Goal: Navigation & Orientation: Understand site structure

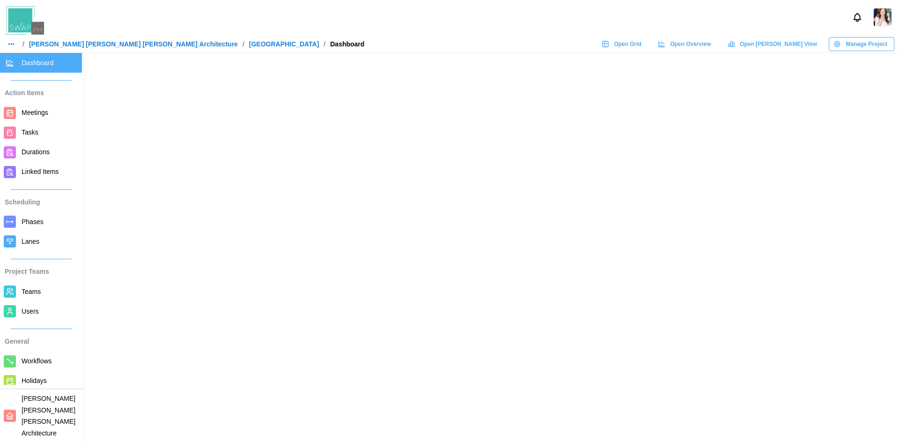
click at [642, 45] on span "Open Grid" at bounding box center [628, 43] width 28 height 13
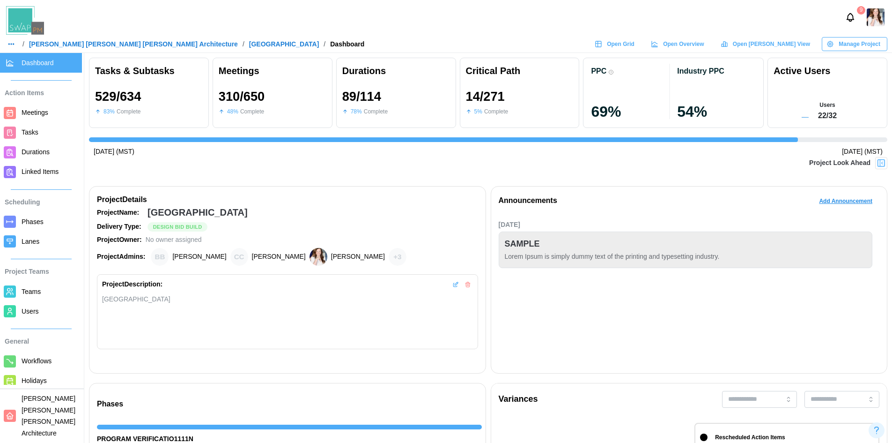
scroll to position [0, 8813]
click at [846, 44] on span "Manage Project" at bounding box center [860, 43] width 42 height 13
click at [848, 64] on div "Edit Project" at bounding box center [861, 62] width 51 height 7
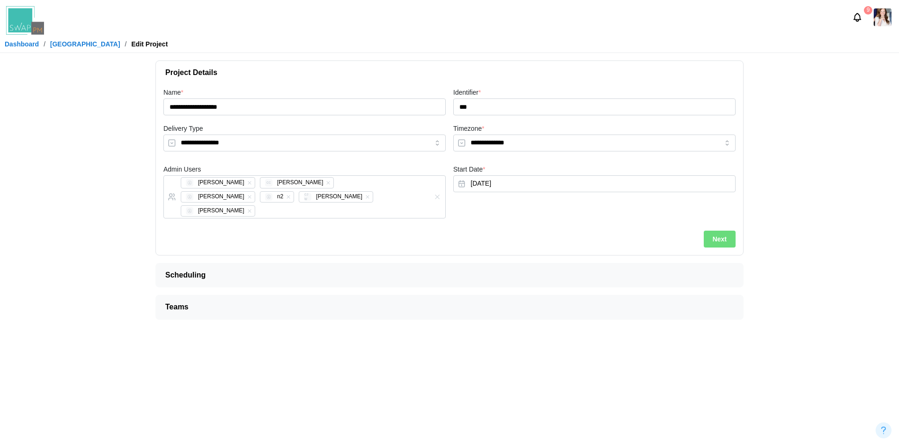
click at [293, 263] on span "Scheduling" at bounding box center [445, 274] width 561 height 23
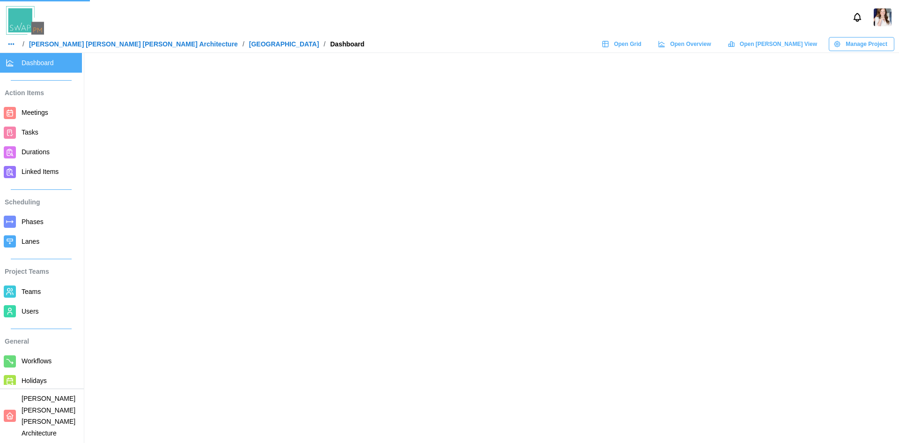
click at [35, 220] on span "Phases" at bounding box center [33, 221] width 22 height 7
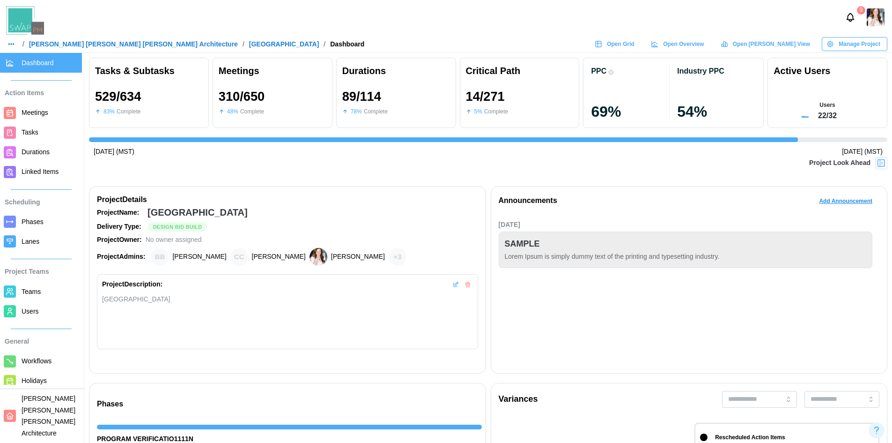
scroll to position [0, 8813]
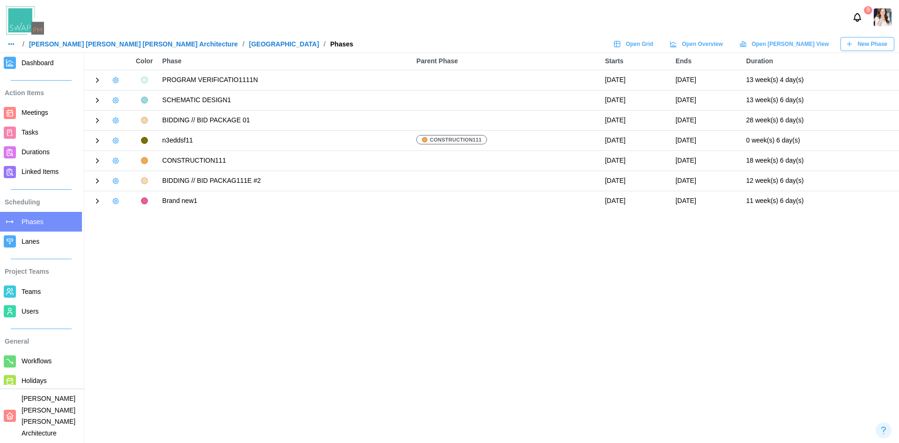
click at [95, 79] on icon at bounding box center [97, 80] width 8 height 8
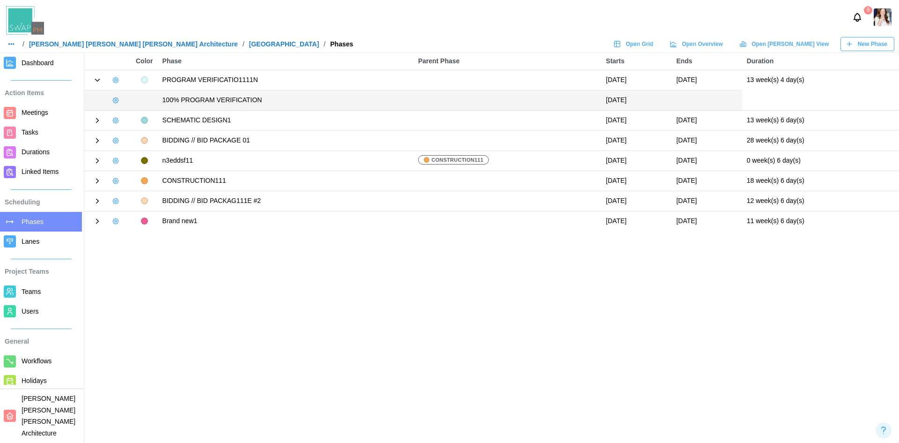
click at [99, 121] on icon at bounding box center [97, 120] width 8 height 8
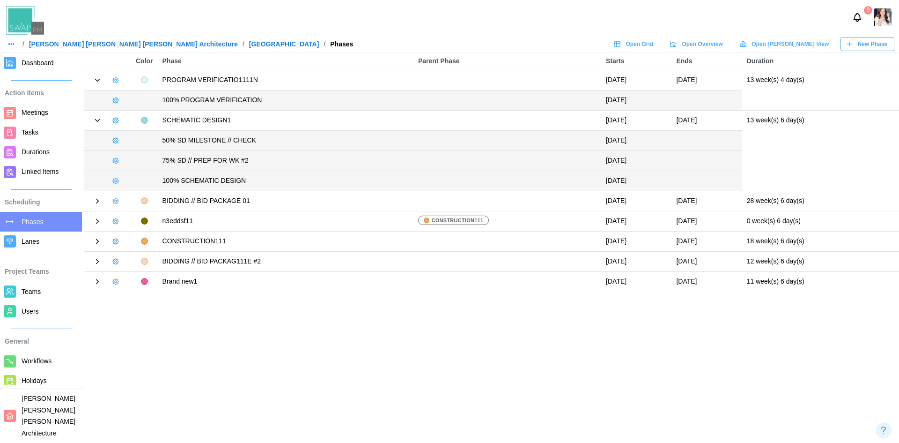
click at [98, 199] on icon at bounding box center [97, 201] width 8 height 8
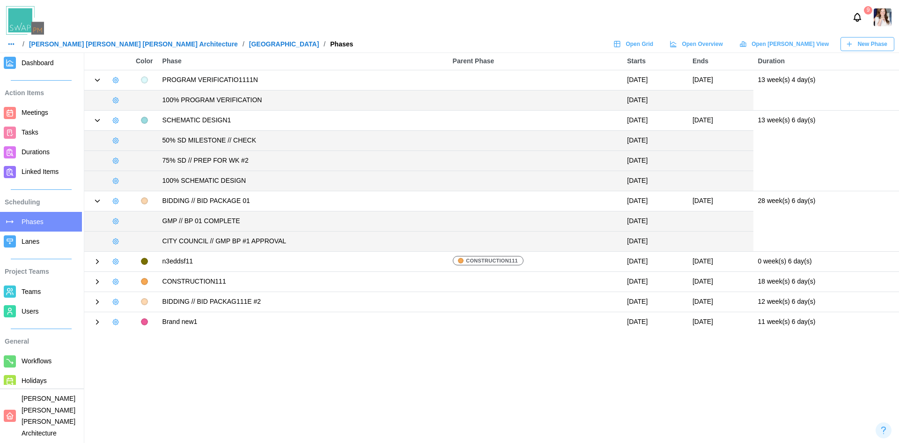
click at [97, 260] on icon at bounding box center [98, 261] width 2 height 4
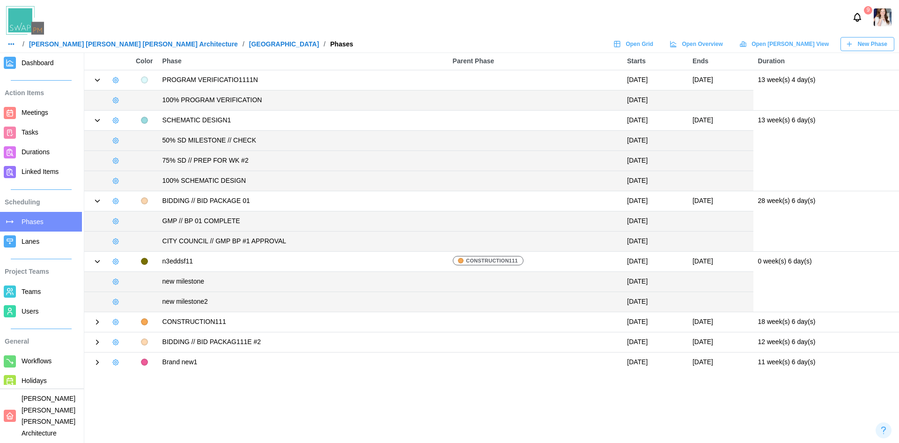
click at [97, 320] on icon at bounding box center [98, 322] width 2 height 4
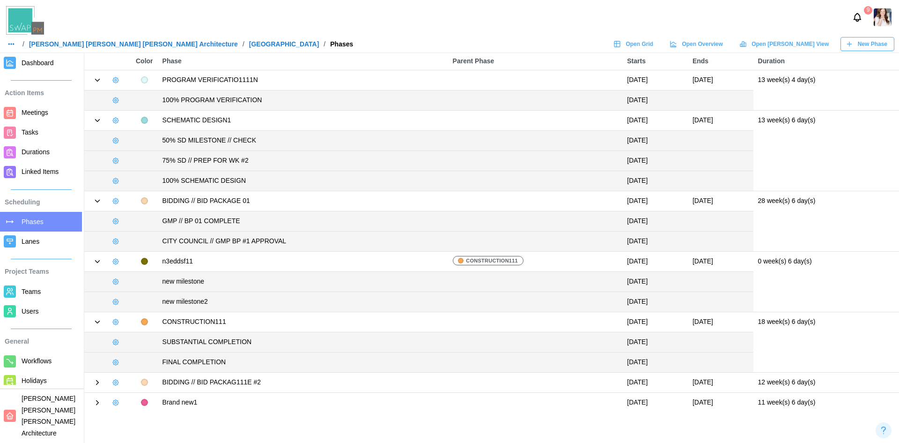
click at [96, 382] on icon at bounding box center [97, 382] width 8 height 8
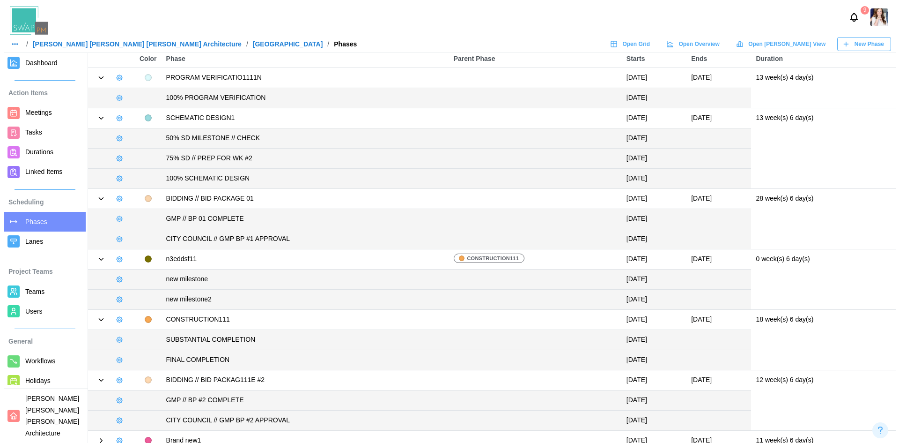
scroll to position [0, 0]
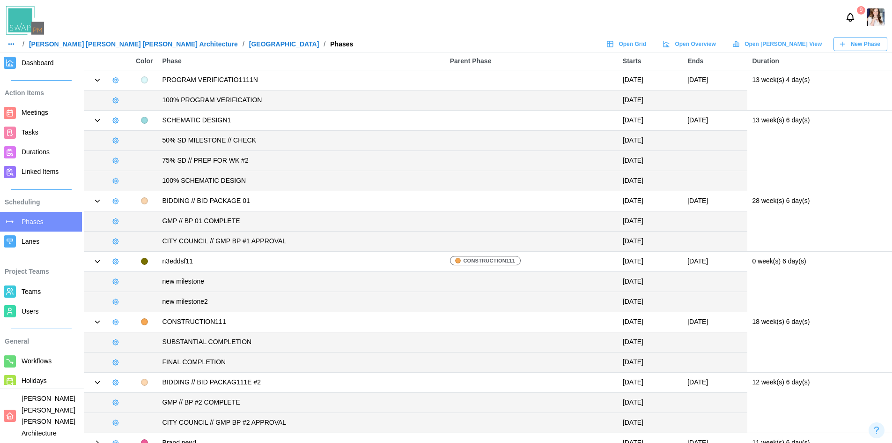
click at [29, 294] on span "Teams" at bounding box center [31, 291] width 19 height 7
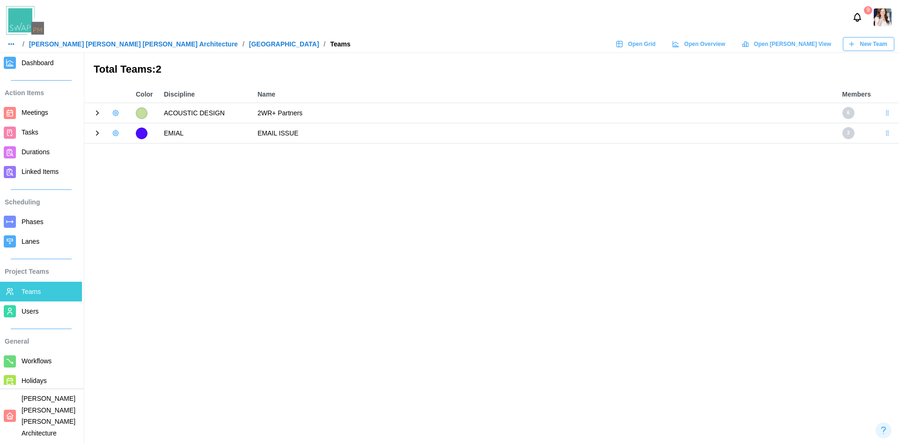
click at [95, 134] on icon at bounding box center [97, 133] width 8 height 8
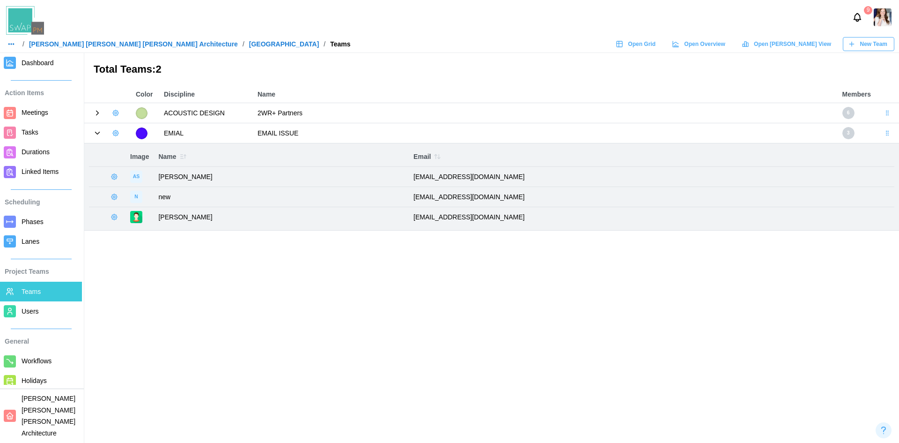
click at [40, 310] on span "Users" at bounding box center [50, 311] width 57 height 12
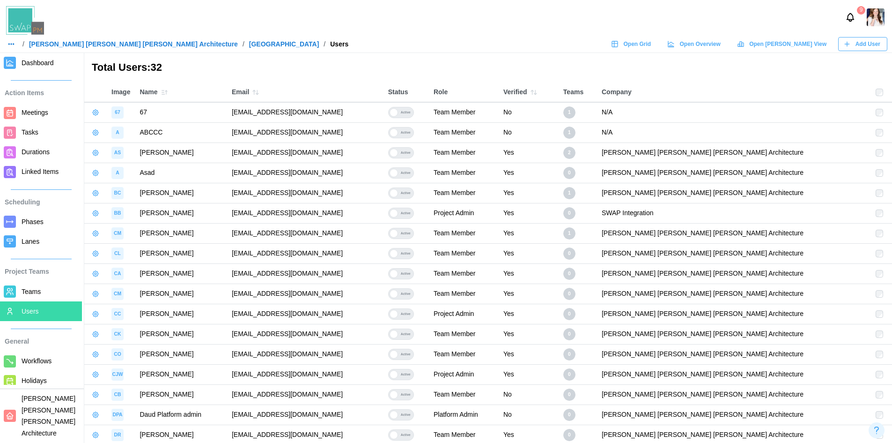
click at [35, 290] on span "Teams" at bounding box center [31, 291] width 19 height 7
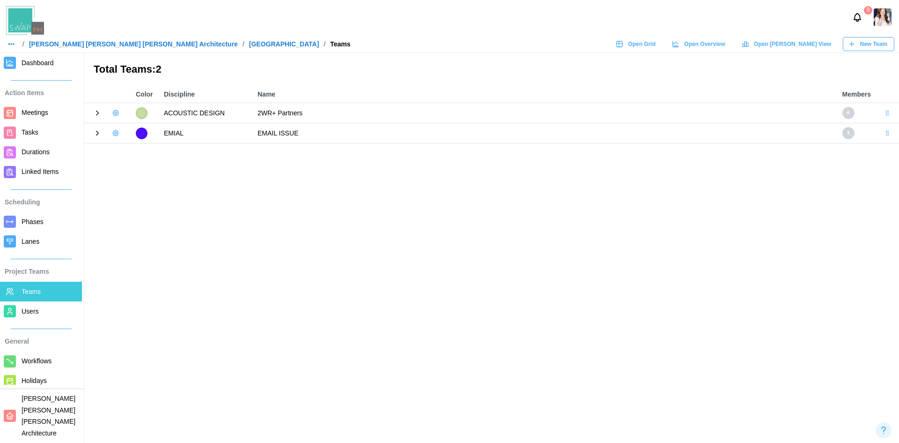
click at [96, 111] on icon at bounding box center [97, 113] width 8 height 8
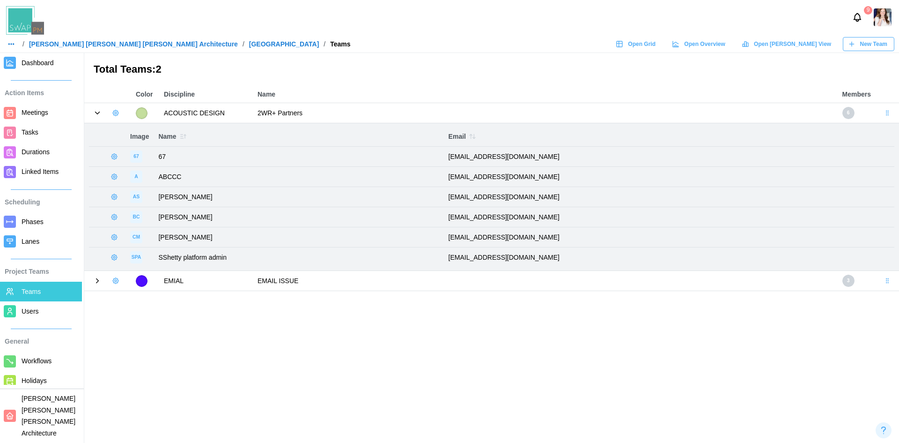
click at [114, 159] on icon "button" at bounding box center [114, 157] width 6 height 6
click at [291, 64] on h3 "Total Teams: 2" at bounding box center [492, 69] width 796 height 15
click at [33, 313] on span "Users" at bounding box center [30, 310] width 17 height 7
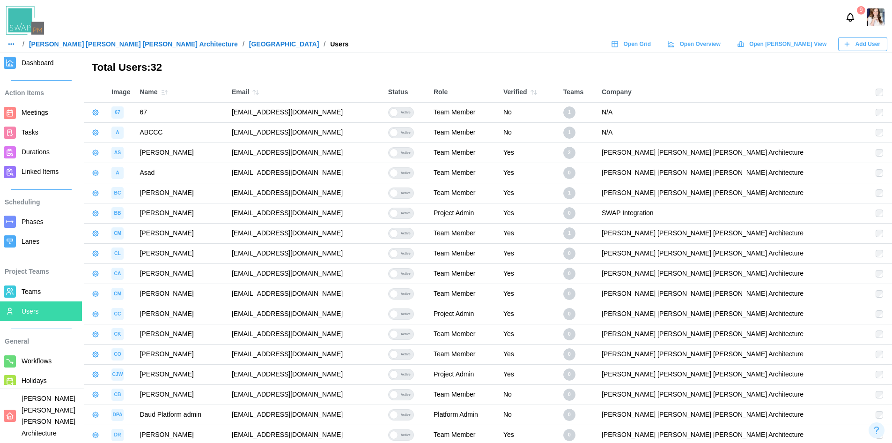
click at [25, 14] on img at bounding box center [25, 20] width 38 height 29
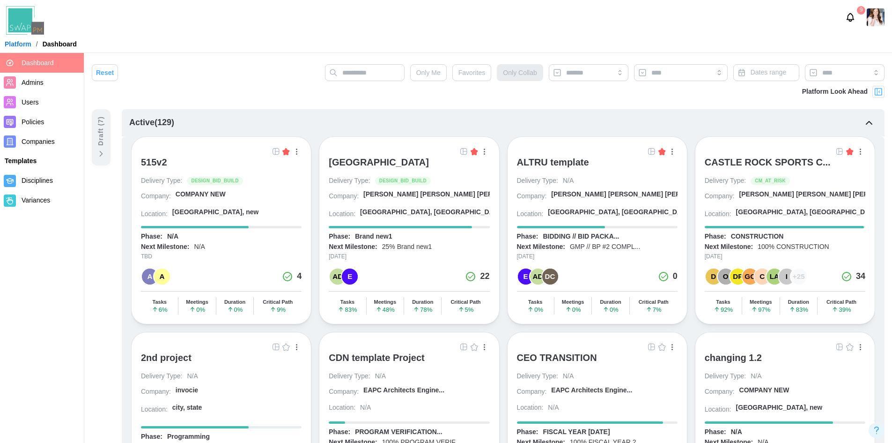
click at [33, 83] on span "Admins" at bounding box center [33, 82] width 22 height 7
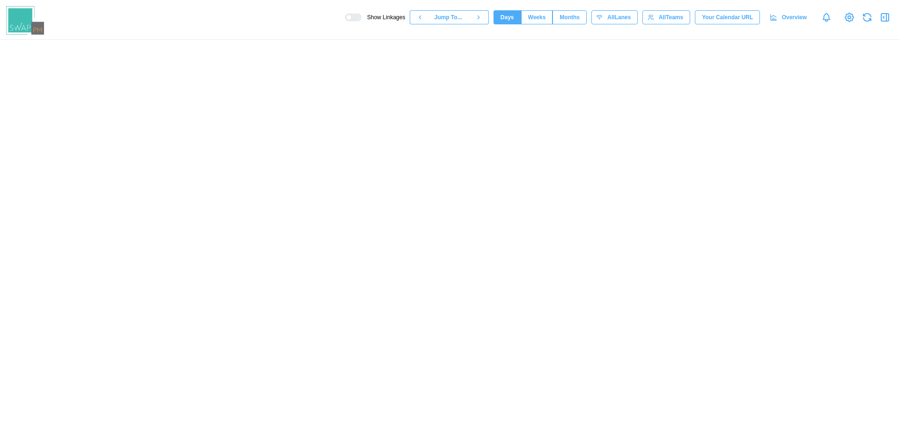
scroll to position [0, 39383]
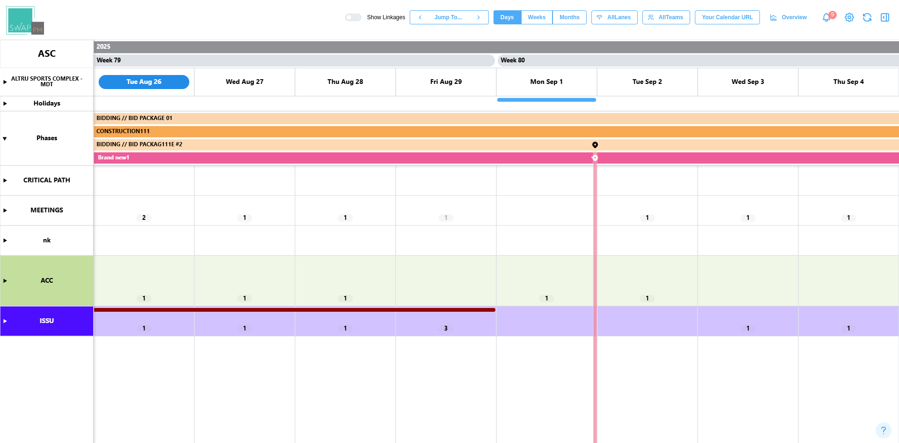
click at [567, 13] on span "Months" at bounding box center [570, 17] width 20 height 13
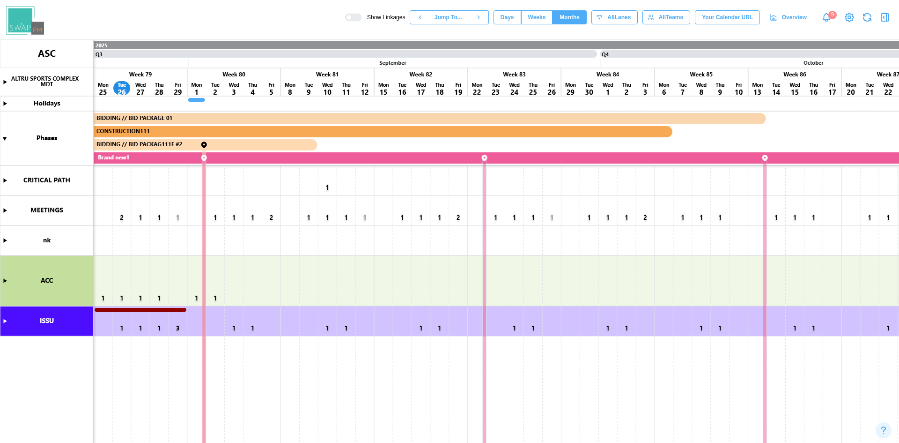
scroll to position [0, 7295]
click at [4, 211] on canvas at bounding box center [449, 241] width 899 height 403
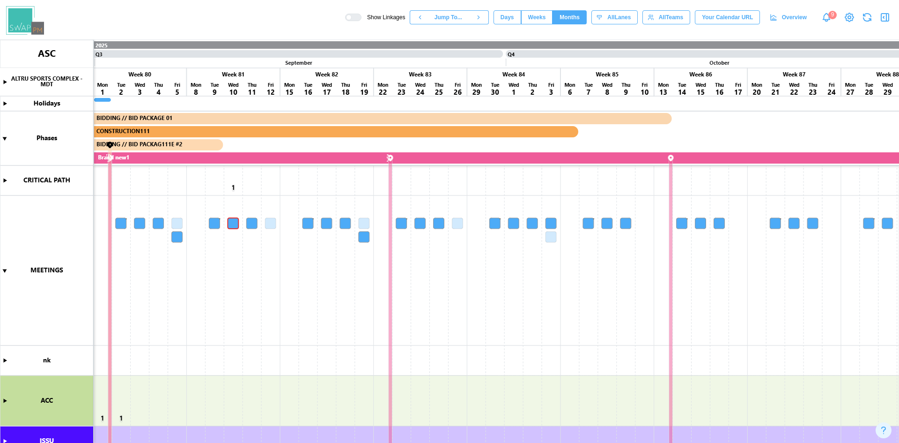
scroll to position [0, 7391]
drag, startPoint x: 385, startPoint y: 185, endPoint x: 287, endPoint y: 208, distance: 100.7
click at [287, 208] on canvas at bounding box center [449, 241] width 899 height 403
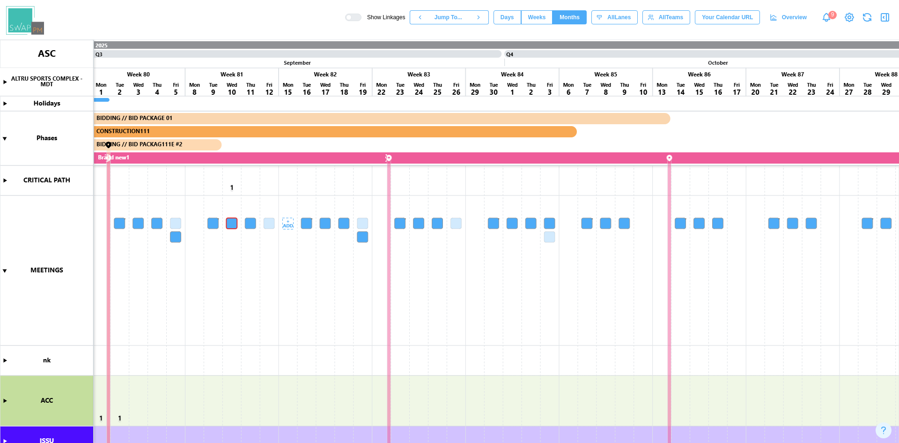
click at [215, 221] on canvas at bounding box center [449, 241] width 899 height 403
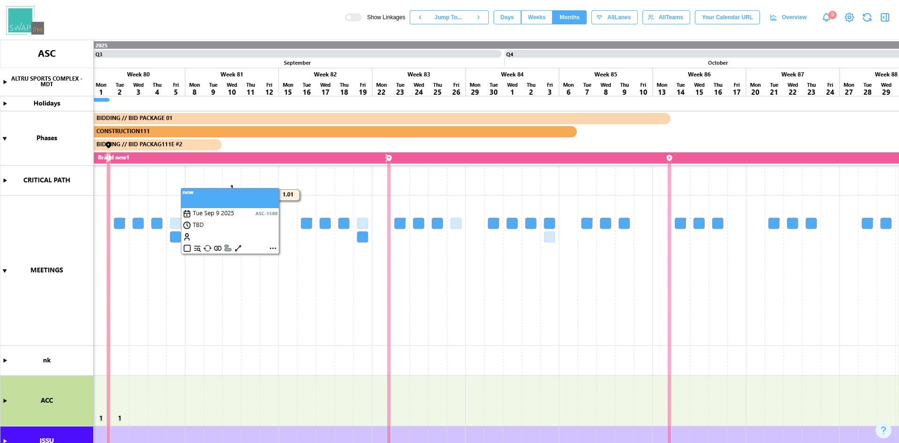
click at [215, 221] on canvas at bounding box center [449, 241] width 899 height 403
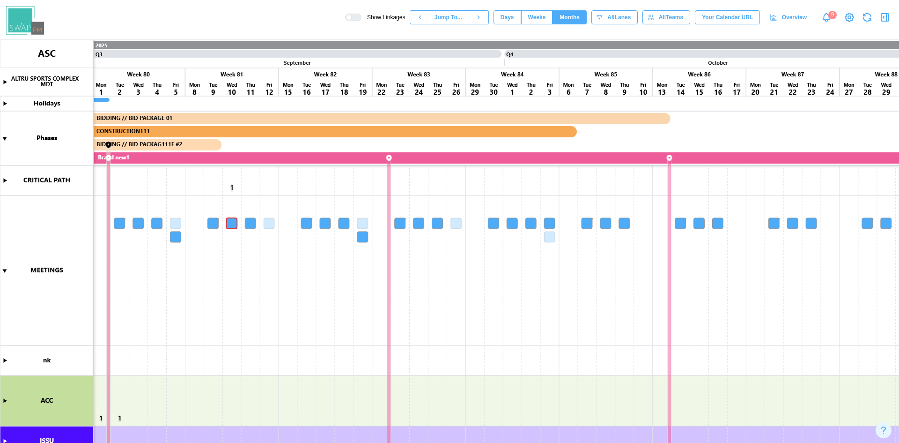
click at [796, 17] on span "Overview" at bounding box center [794, 17] width 25 height 13
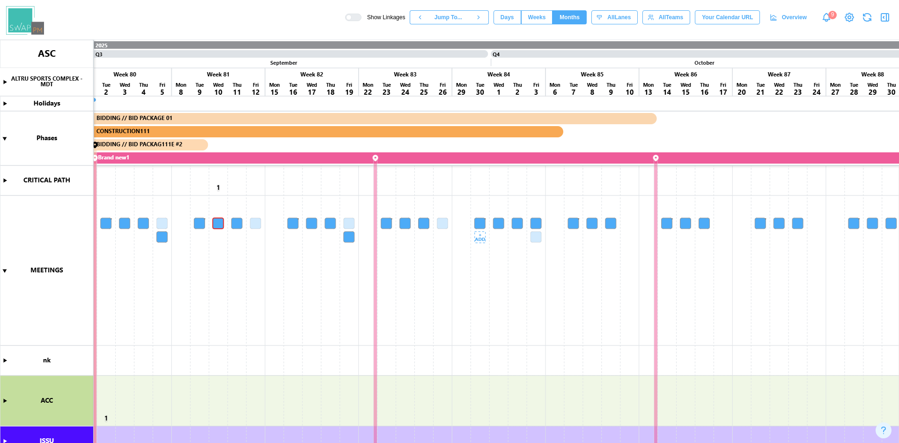
scroll to position [0, 7414]
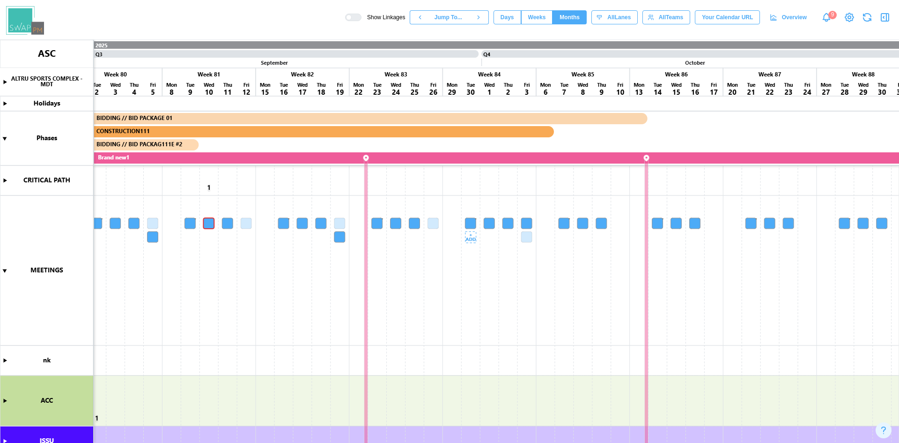
drag, startPoint x: 503, startPoint y: 284, endPoint x: 480, endPoint y: 334, distance: 54.7
click at [480, 334] on canvas at bounding box center [449, 241] width 899 height 403
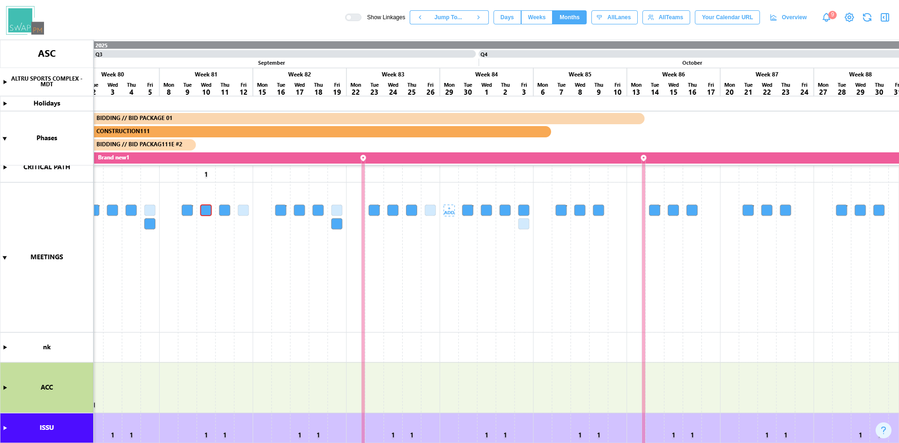
scroll to position [0, 7416]
drag, startPoint x: 456, startPoint y: 297, endPoint x: 454, endPoint y: 209, distance: 88.1
click at [454, 209] on canvas at bounding box center [449, 241] width 899 height 403
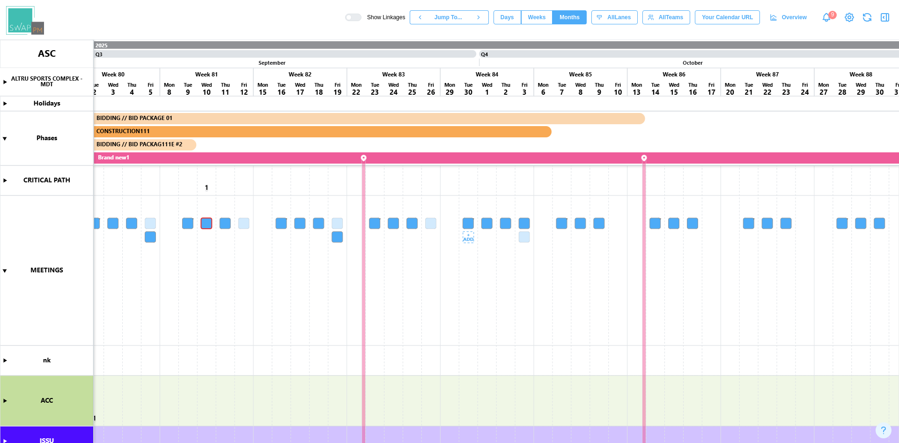
drag, startPoint x: 476, startPoint y: 334, endPoint x: 474, endPoint y: 379, distance: 44.1
click at [474, 379] on canvas at bounding box center [449, 241] width 899 height 403
click at [542, 17] on span "Weeks" at bounding box center [537, 17] width 18 height 13
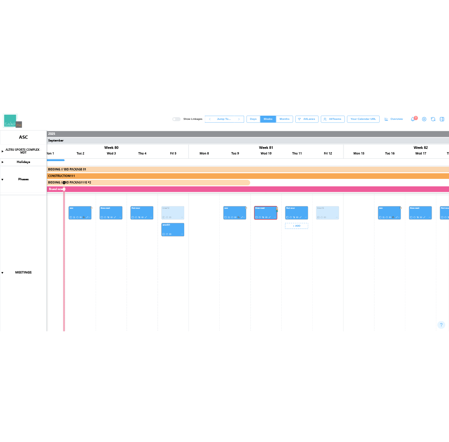
scroll to position [26, 0]
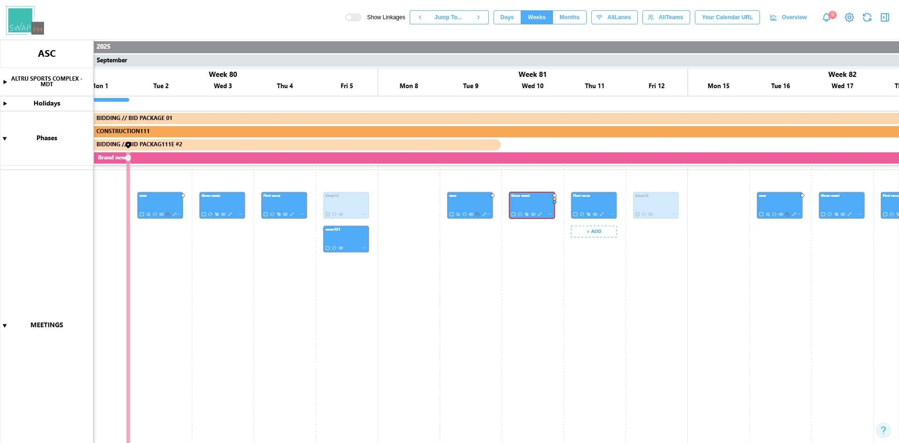
drag, startPoint x: 652, startPoint y: 317, endPoint x: 626, endPoint y: 289, distance: 38.4
click at [626, 289] on canvas at bounding box center [449, 241] width 899 height 403
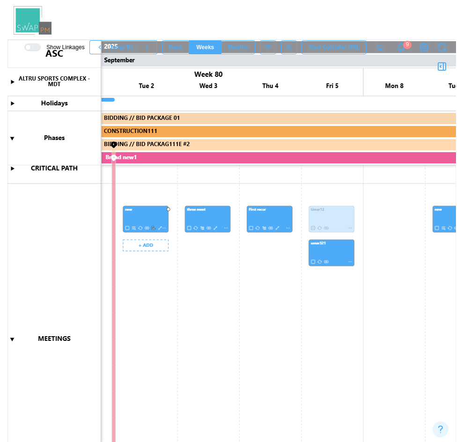
scroll to position [15, 0]
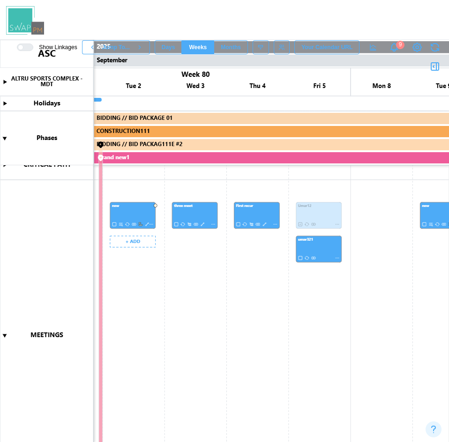
drag, startPoint x: 168, startPoint y: 268, endPoint x: 141, endPoint y: 278, distance: 29.5
click at [141, 278] on canvas at bounding box center [224, 241] width 449 height 402
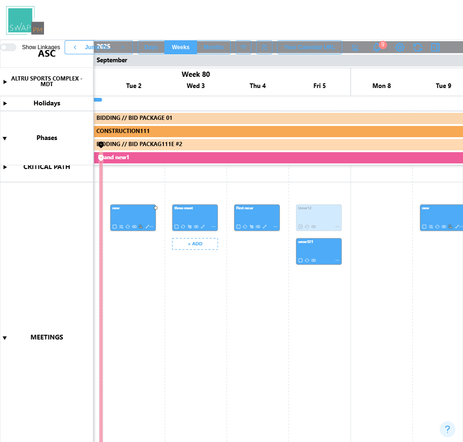
scroll to position [0, 24536]
drag, startPoint x: 177, startPoint y: 313, endPoint x: 167, endPoint y: 307, distance: 11.3
click at [167, 307] on canvas at bounding box center [231, 241] width 463 height 402
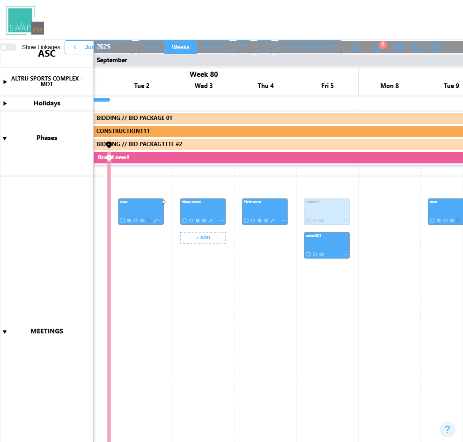
scroll to position [26, 0]
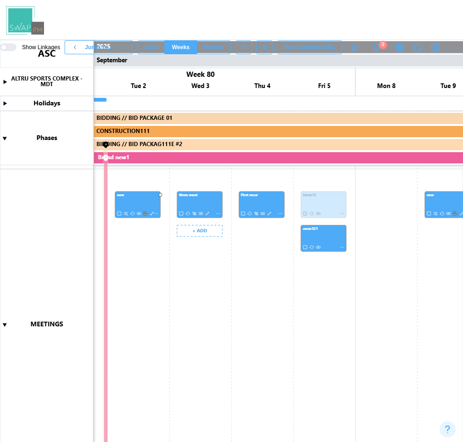
drag, startPoint x: 177, startPoint y: 346, endPoint x: 184, endPoint y: 332, distance: 15.1
click at [184, 332] on canvas at bounding box center [231, 241] width 463 height 402
click at [236, 261] on canvas at bounding box center [231, 241] width 463 height 402
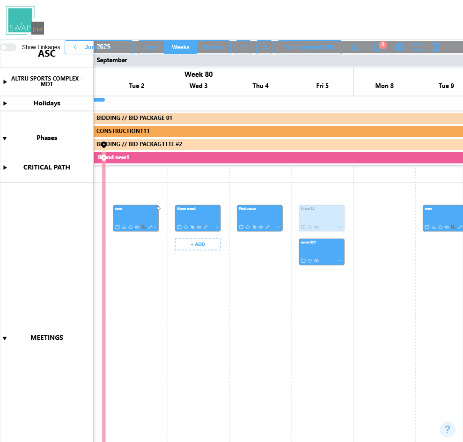
scroll to position [15, 0]
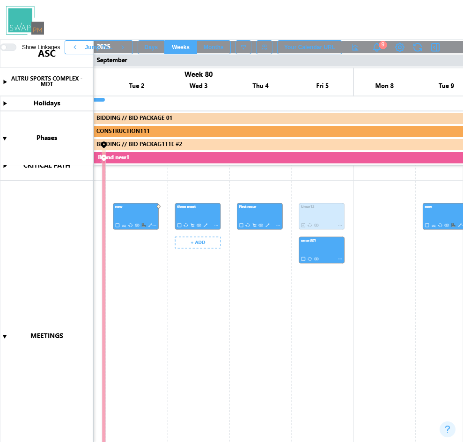
drag, startPoint x: 186, startPoint y: 342, endPoint x: 186, endPoint y: 357, distance: 15.0
click at [186, 357] on canvas at bounding box center [231, 241] width 463 height 402
